Goal: Complete application form: Complete application form

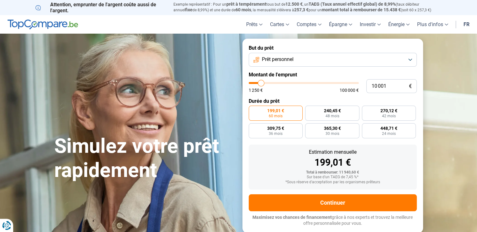
type input "12 000"
type input "12000"
type input "13 750"
type input "13750"
type input "14 500"
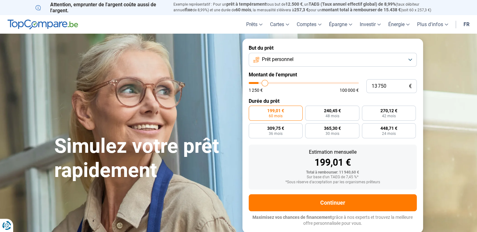
type input "14500"
type input "15 500"
type input "15500"
type input "15 750"
type input "15750"
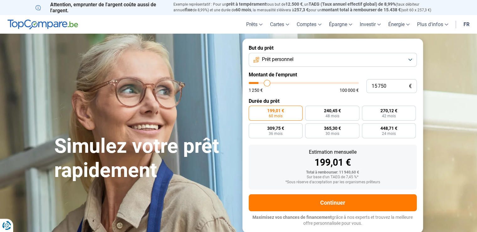
type input "16 500"
type input "16500"
type input "17 250"
type input "17250"
type input "17 750"
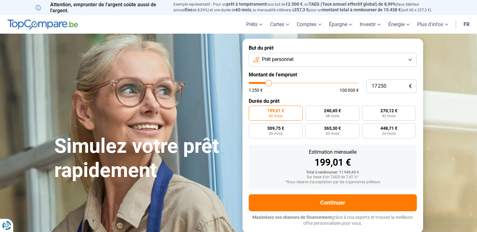
type input "17750"
type input "18 750"
type input "18750"
type input "19 250"
type input "19250"
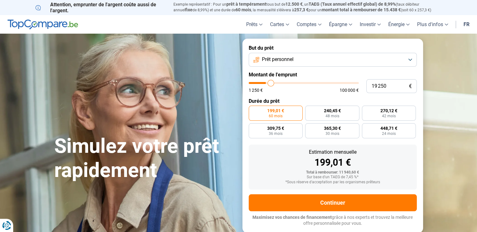
type input "20 250"
type input "20250"
type input "20 750"
type input "20750"
type input "21 250"
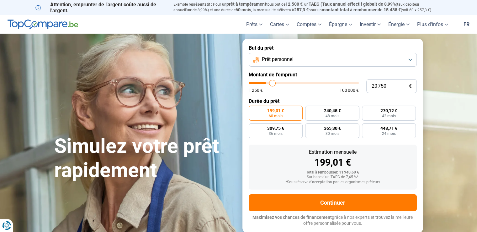
type input "21250"
type input "23 000"
type input "23000"
type input "24 250"
type input "24250"
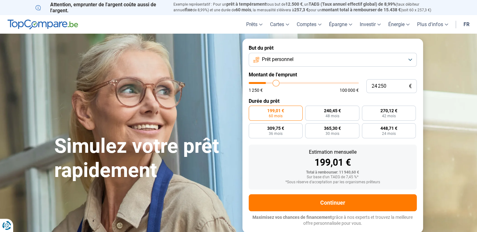
type input "26 500"
type input "26500"
type input "27 750"
type input "27750"
type input "29 500"
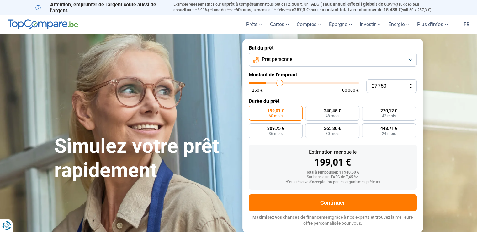
type input "29500"
type input "33 000"
type input "33000"
type input "34 750"
type input "34750"
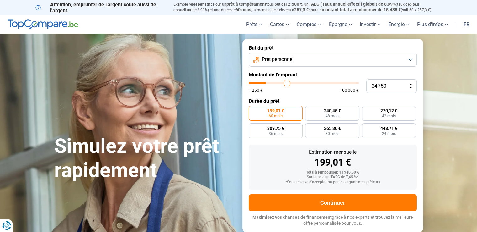
type input "36 500"
type input "36500"
type input "39 250"
type input "39250"
type input "40 250"
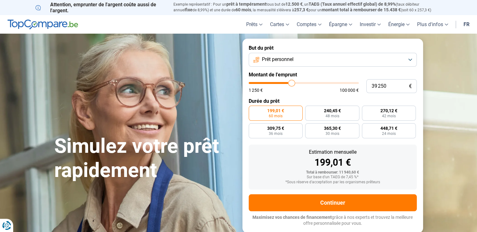
type input "40250"
type input "41 750"
type input "41750"
type input "42 250"
type input "42250"
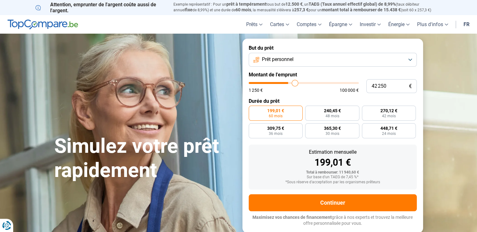
type input "42 500"
type input "42500"
type input "42 750"
type input "42750"
type input "43 000"
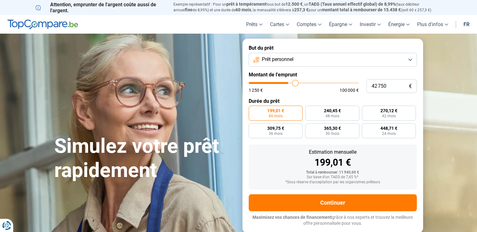
type input "43000"
type input "43 750"
type input "43750"
type input "44 250"
type input "44250"
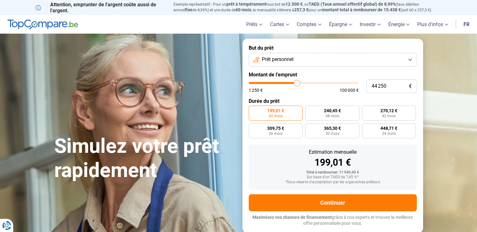
type input "45 000"
type input "45000"
type input "46 500"
type input "46500"
type input "47 250"
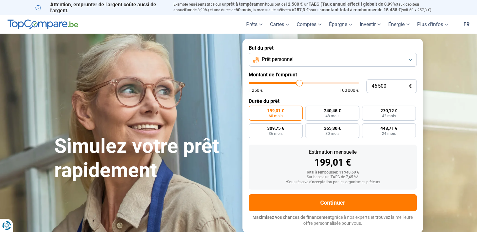
type input "47250"
type input "48 000"
type input "48000"
type input "49 750"
type input "49750"
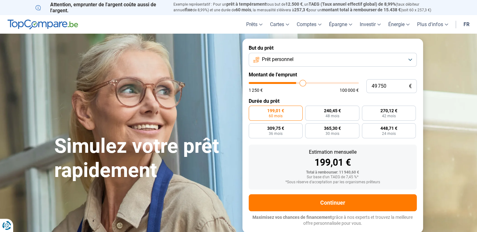
type input "50 500"
type input "50500"
type input "51 750"
type input "51750"
type input "52 250"
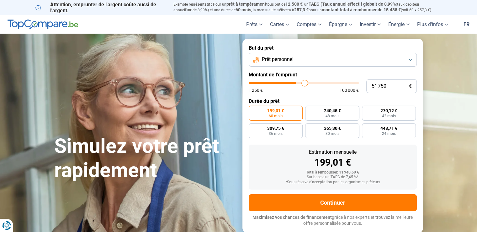
type input "52250"
type input "52 750"
type input "52750"
type input "54 000"
type input "54000"
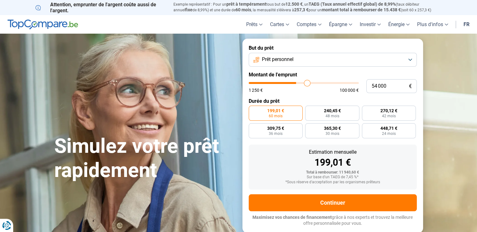
type input "54 500"
type input "54500"
type input "56 000"
type input "56000"
type input "56 500"
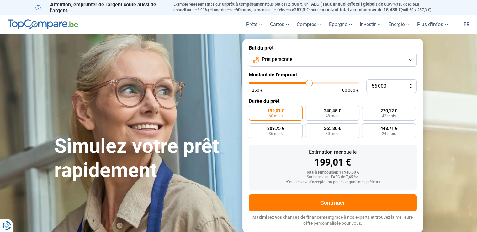
type input "56500"
type input "57 000"
type input "57000"
type input "57 500"
type input "57500"
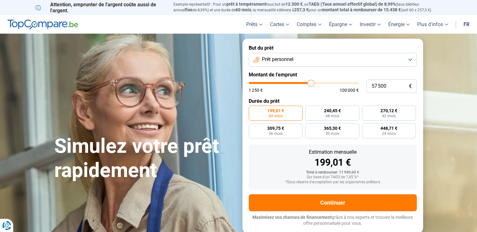
type input "57 750"
type input "57750"
type input "57 250"
type input "57250"
type input "57 000"
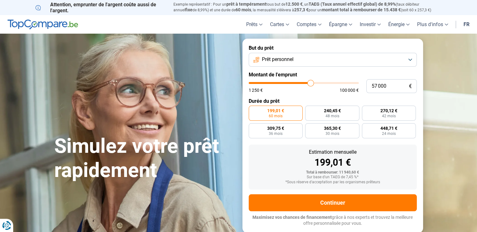
type input "57000"
type input "56 500"
type input "56500"
type input "56 250"
type input "56250"
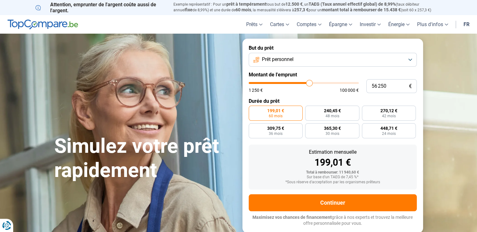
type input "55 250"
type input "55250"
type input "54 750"
type input "54750"
type input "53 750"
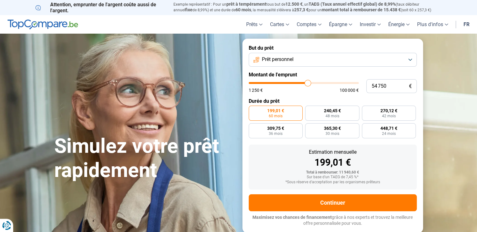
type input "53750"
type input "52 000"
type input "52000"
type input "50 750"
type input "50750"
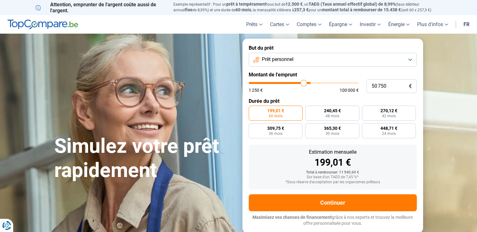
type input "47 250"
type input "47250"
type input "46 000"
type input "46000"
type input "45 000"
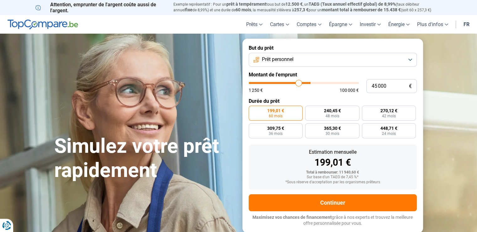
type input "45000"
type input "43 750"
type input "43750"
type input "42 750"
type input "42750"
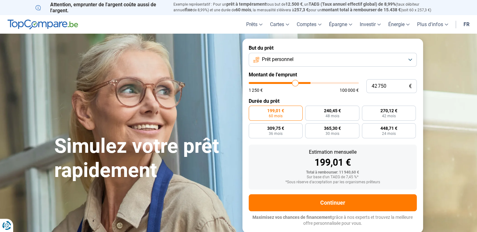
type input "41 500"
type input "41500"
type input "40 500"
type input "40500"
type input "39 500"
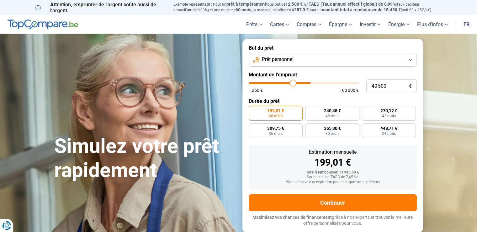
type input "39500"
type input "38 000"
type input "38000"
type input "37 250"
type input "37250"
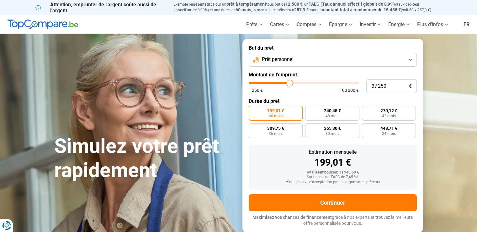
type input "36 000"
type input "36000"
type input "35 500"
type input "35500"
type input "34 750"
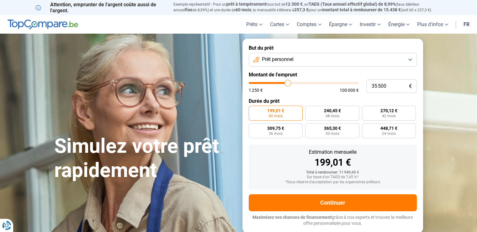
type input "34750"
type input "33 750"
type input "33750"
type input "33 000"
type input "33000"
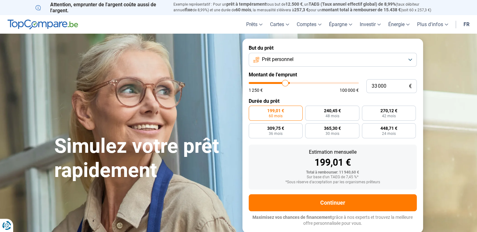
type input "32 500"
type input "32500"
type input "31 500"
type input "31500"
type input "30 500"
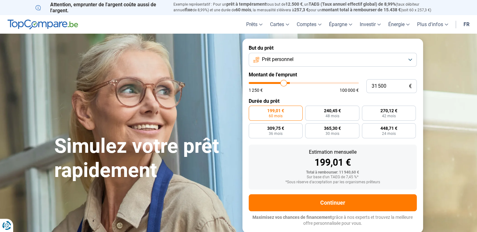
type input "30500"
type input "29 250"
type input "29250"
type input "28 500"
type input "28500"
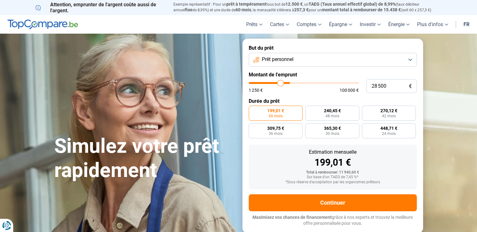
type input "28 250"
type input "28250"
type input "27 750"
type input "27750"
type input "27 500"
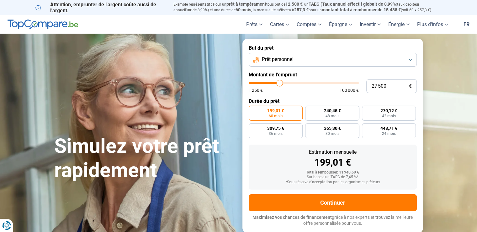
type input "27500"
type input "27 250"
type input "27250"
type input "26 750"
type input "26750"
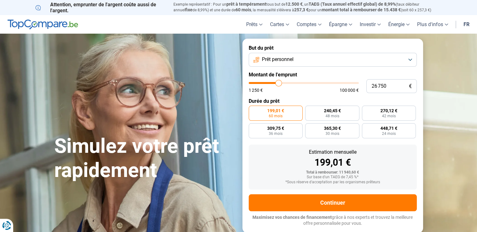
type input "26 500"
type input "26500"
type input "26 000"
type input "26000"
type input "25 750"
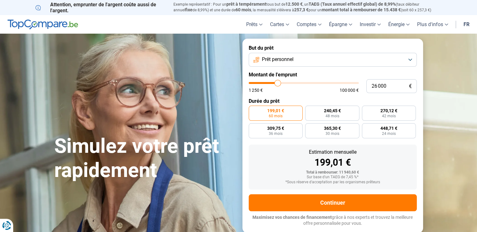
type input "25750"
type input "26 000"
type input "26000"
type input "26 250"
type input "26250"
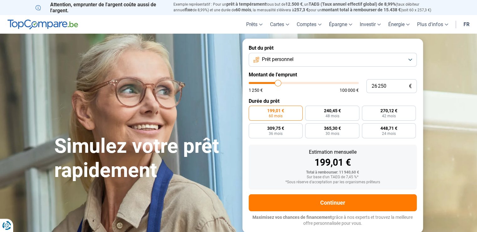
type input "26 500"
type input "26500"
type input "26 750"
type input "26750"
type input "27 000"
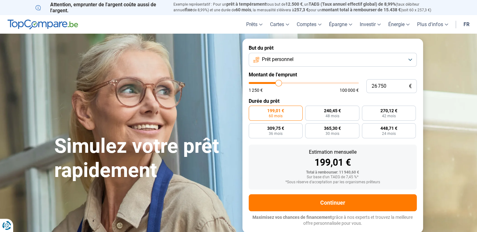
type input "27000"
type input "27 250"
type input "27250"
type input "27 500"
type input "27500"
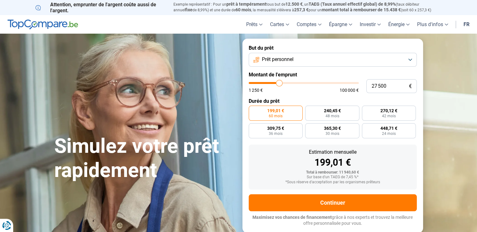
type input "27 750"
type input "27750"
type input "28 000"
type input "28000"
type input "28 250"
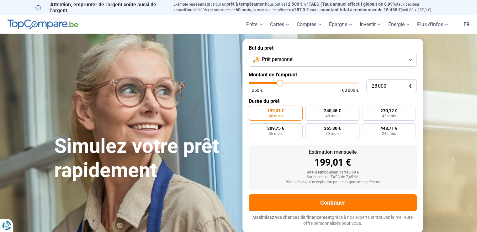
type input "28250"
type input "28 750"
type input "28750"
type input "29 000"
type input "29000"
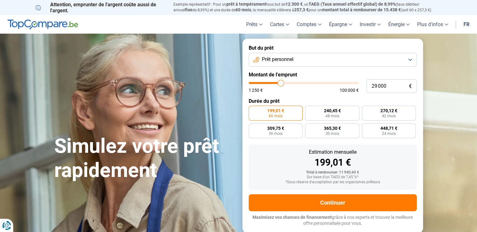
type input "29 250"
type input "29250"
type input "29 500"
type input "29500"
type input "29 750"
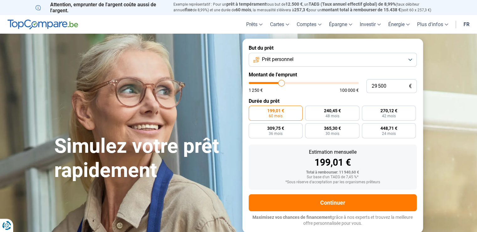
type input "29750"
type input "30 000"
type input "30000"
type input "30 250"
type input "30250"
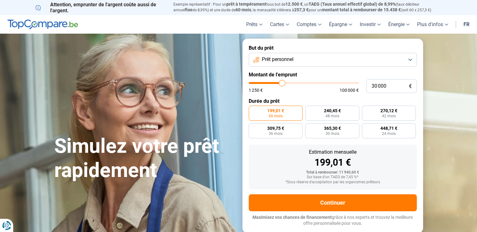
drag, startPoint x: 261, startPoint y: 83, endPoint x: 282, endPoint y: 85, distance: 21.1
click at [282, 84] on input "range" at bounding box center [304, 83] width 110 height 2
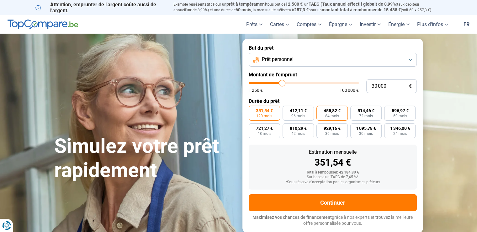
click at [330, 116] on span "84 mois" at bounding box center [332, 116] width 14 height 4
click at [321, 110] on input "455,82 € 84 mois" at bounding box center [319, 107] width 4 height 4
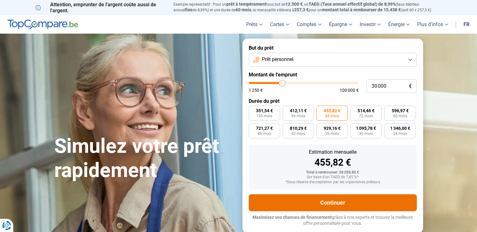
click at [342, 203] on button "Continuer" at bounding box center [333, 202] width 168 height 17
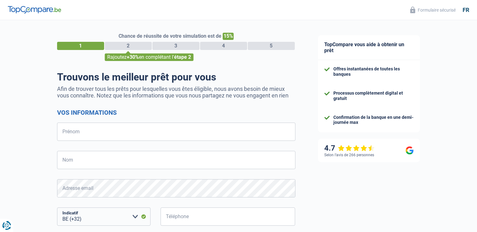
select select "32"
